Goal: Transaction & Acquisition: Book appointment/travel/reservation

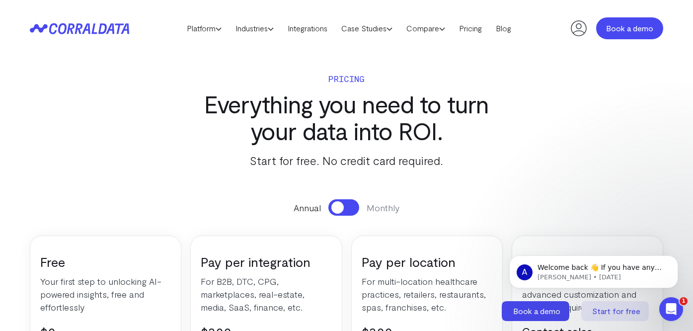
click at [632, 29] on link "Book a demo" at bounding box center [629, 28] width 67 height 22
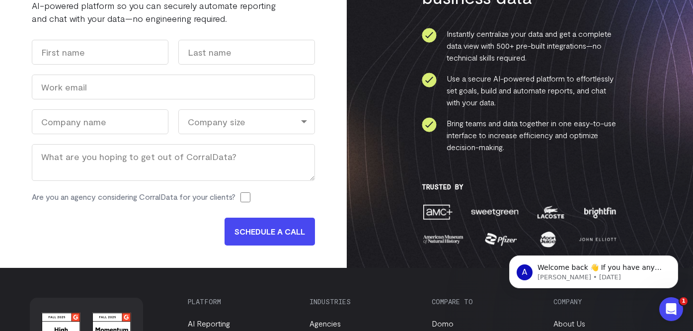
scroll to position [104, 0]
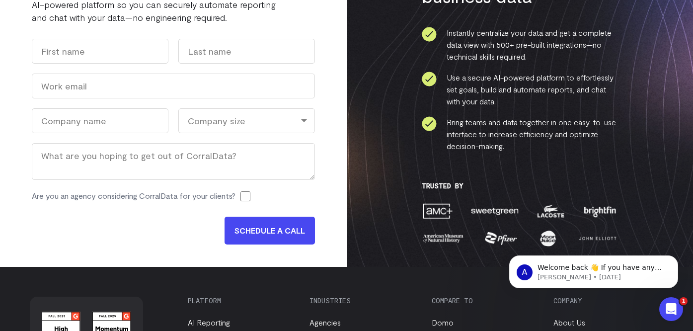
click at [218, 115] on div "Company size" at bounding box center [246, 120] width 137 height 25
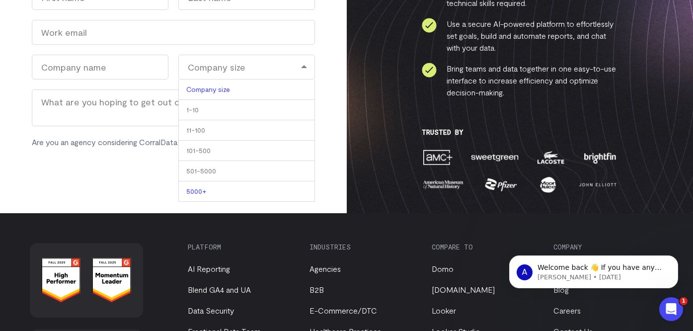
scroll to position [157, 0]
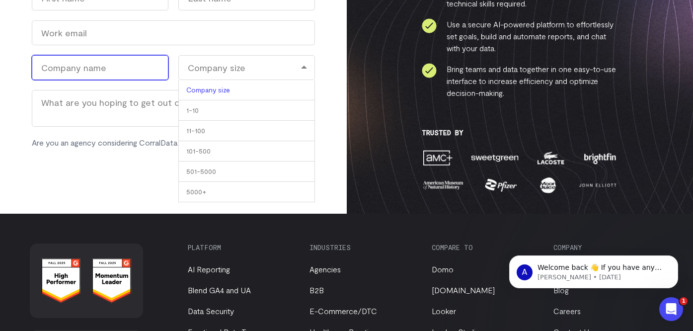
click at [97, 59] on input "Company Name (Required)" at bounding box center [100, 67] width 137 height 25
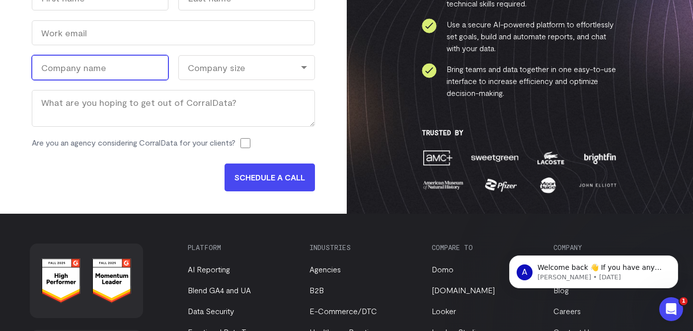
click at [118, 65] on input "Company Name (Required)" at bounding box center [100, 67] width 137 height 25
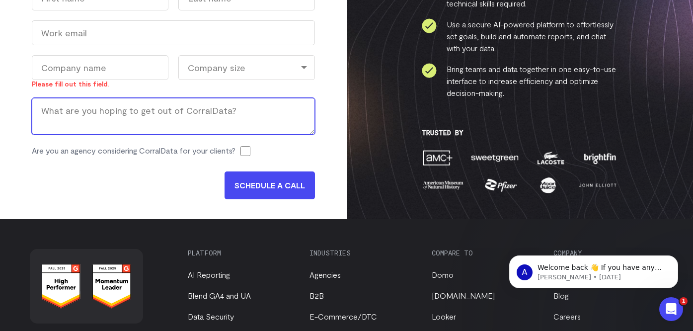
click at [136, 95] on div "Name First Last Work Email (Required) Company Name (Required) Please fill out t…" at bounding box center [173, 76] width 283 height 181
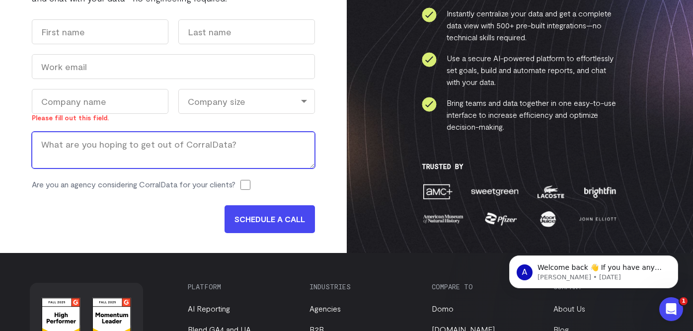
scroll to position [115, 0]
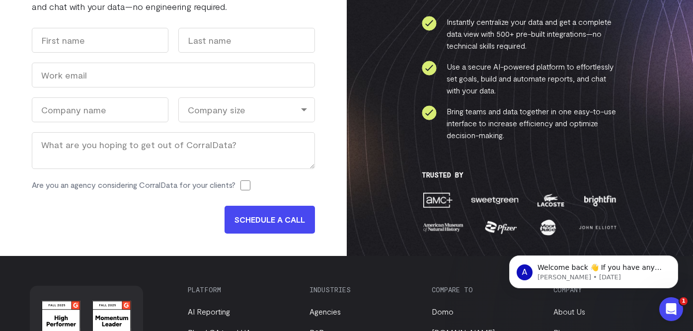
click at [230, 100] on div "Company size" at bounding box center [246, 109] width 137 height 25
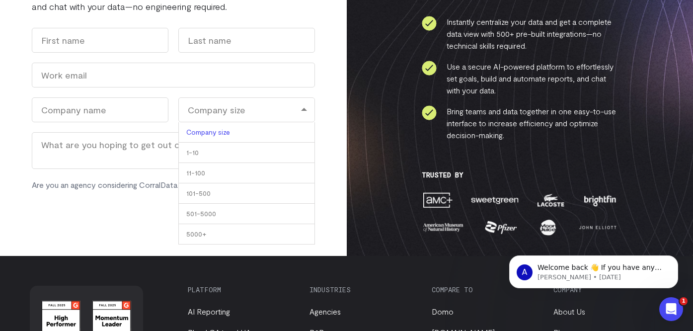
scroll to position [90, 0]
